Goal: Register for event/course

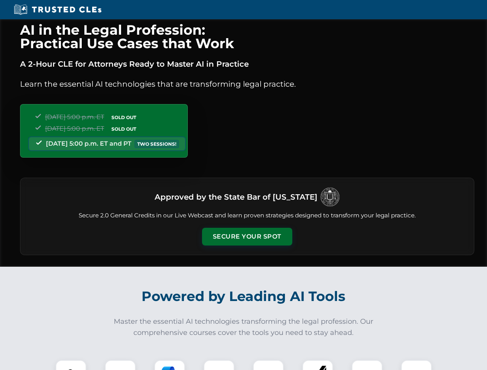
click at [247, 237] on button "Secure Your Spot" at bounding box center [247, 237] width 90 height 18
click at [71, 365] on img at bounding box center [71, 376] width 22 height 22
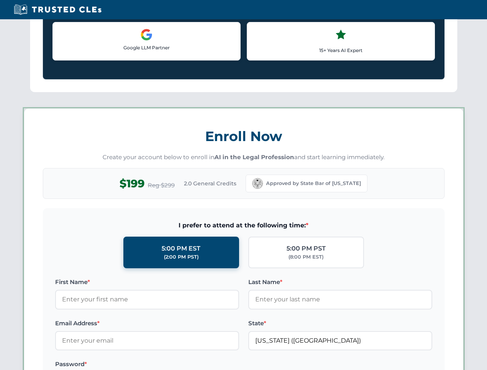
click at [170, 365] on label "Password *" at bounding box center [147, 364] width 184 height 9
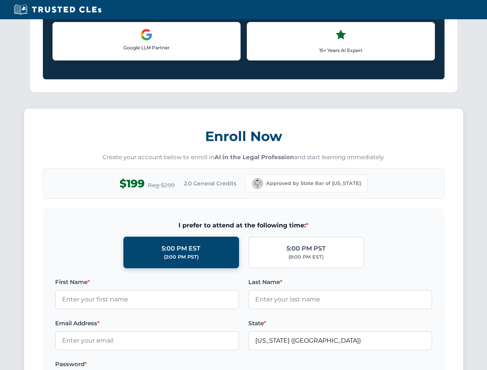
scroll to position [757, 0]
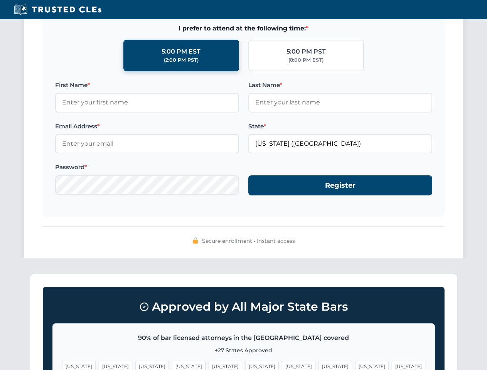
click at [355, 365] on span "[US_STATE]" at bounding box center [372, 366] width 34 height 11
